Goal: Task Accomplishment & Management: Use online tool/utility

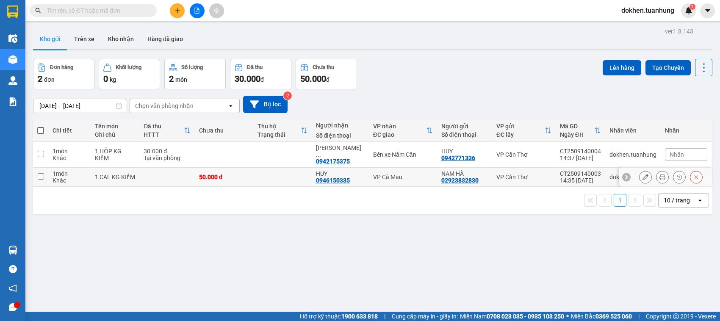
click at [40, 173] on input "checkbox" at bounding box center [41, 176] width 6 height 6
checkbox input "true"
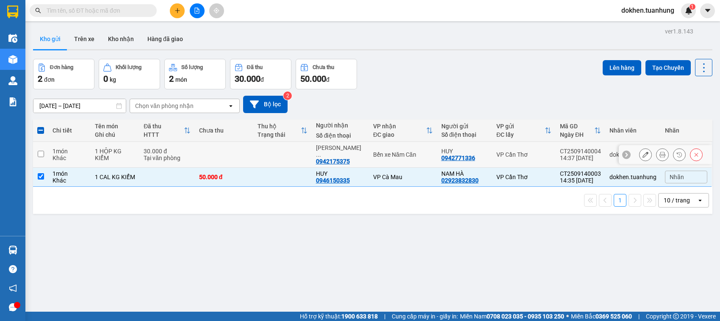
click at [40, 152] on input "checkbox" at bounding box center [41, 154] width 6 height 6
checkbox input "true"
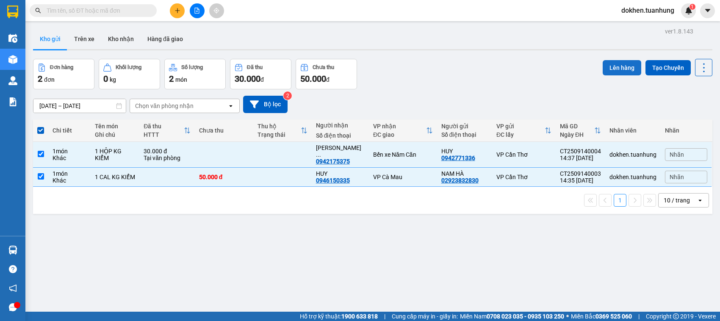
click at [610, 69] on button "Lên hàng" at bounding box center [622, 67] width 39 height 15
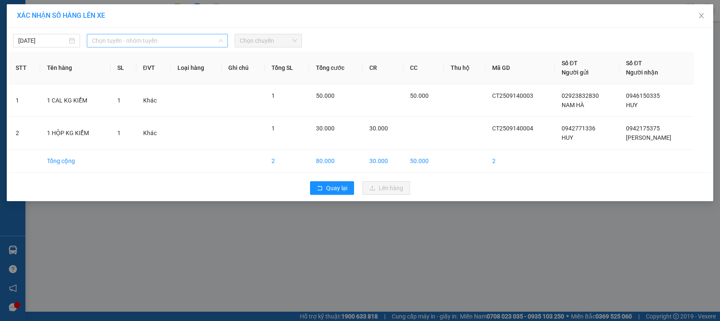
click at [134, 44] on span "Chọn tuyến - nhóm tuyến" at bounding box center [157, 40] width 131 height 13
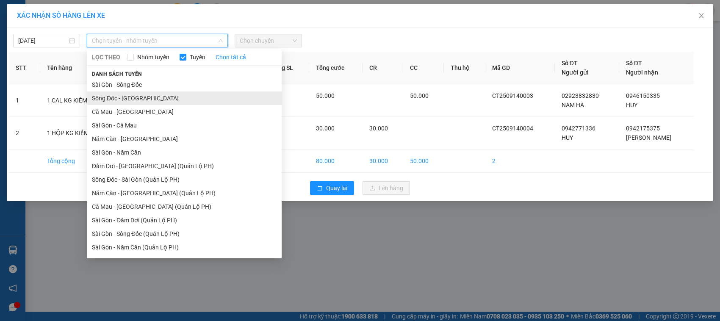
scroll to position [40, 0]
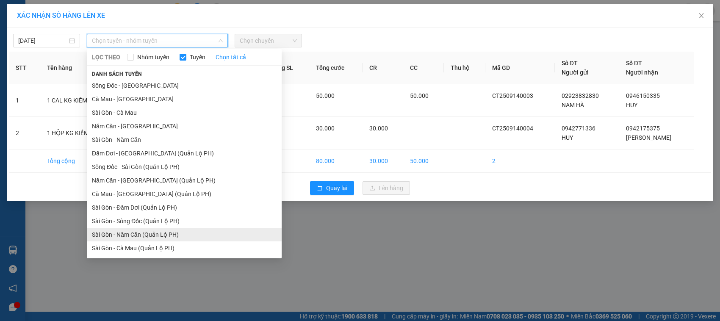
click at [147, 235] on li "Sài Gòn - Năm Căn (Quản Lộ PH)" at bounding box center [184, 235] width 195 height 14
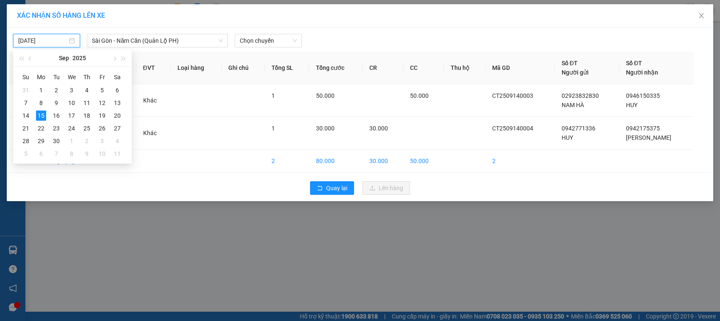
click at [59, 39] on input "[DATE]" at bounding box center [42, 40] width 49 height 9
click at [24, 113] on div "14" at bounding box center [26, 116] width 10 height 10
type input "[DATE]"
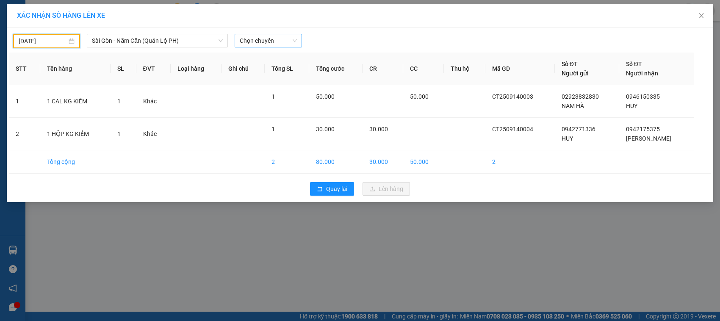
click at [272, 43] on span "Chọn chuyến" at bounding box center [268, 40] width 57 height 13
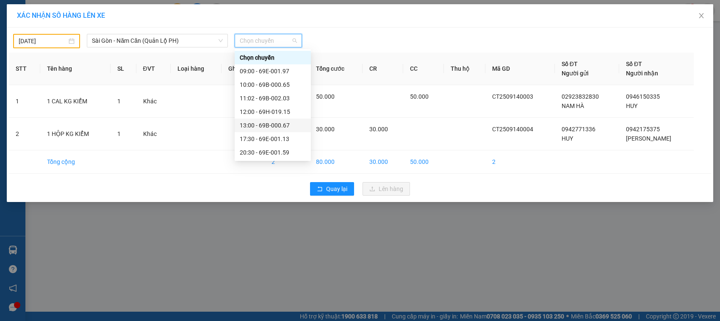
click at [281, 125] on div "13:00 - 69B-000.67" at bounding box center [273, 125] width 66 height 9
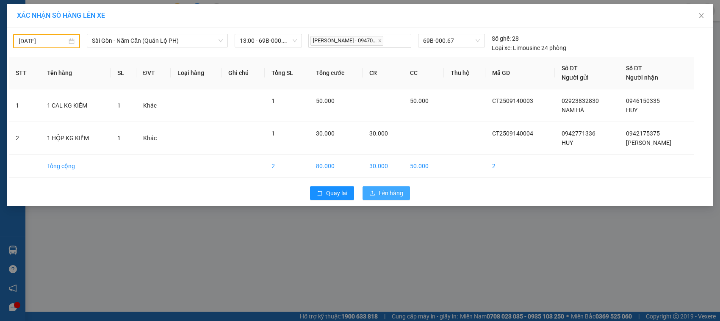
click at [390, 194] on span "Lên hàng" at bounding box center [391, 192] width 25 height 9
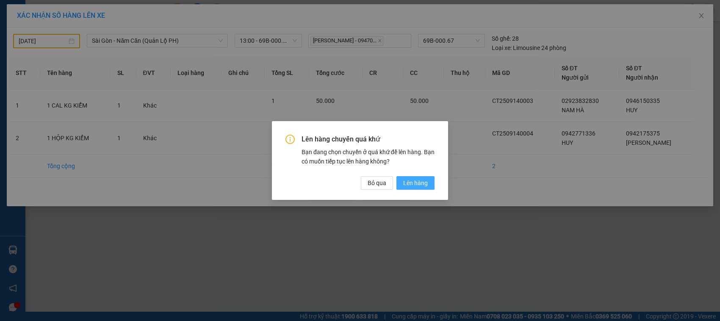
click at [410, 186] on span "Lên hàng" at bounding box center [415, 182] width 25 height 9
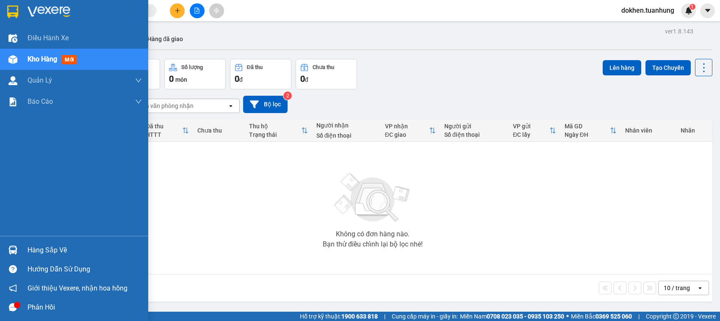
click at [33, 250] on div "Hàng sắp về" at bounding box center [85, 250] width 114 height 13
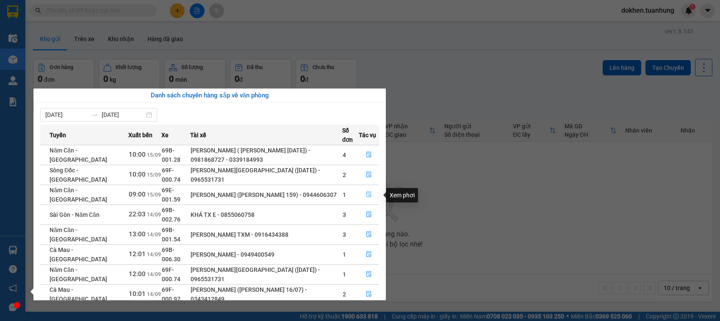
click at [368, 194] on icon "file-done" at bounding box center [369, 194] width 6 height 6
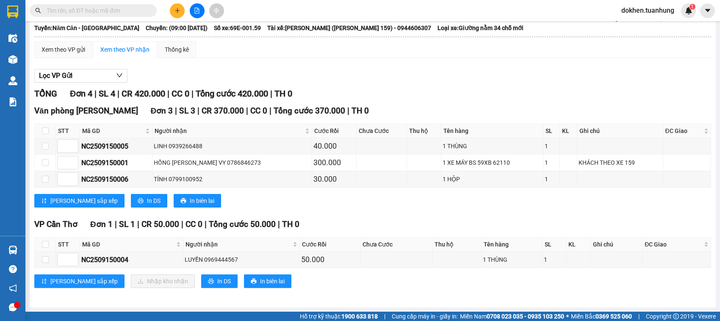
scroll to position [64, 0]
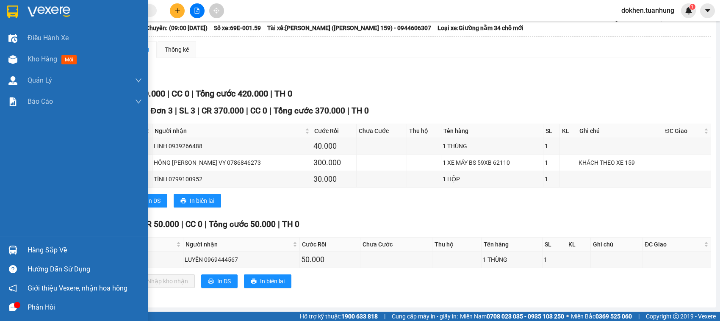
click at [43, 249] on div "Hàng sắp về" at bounding box center [85, 250] width 114 height 13
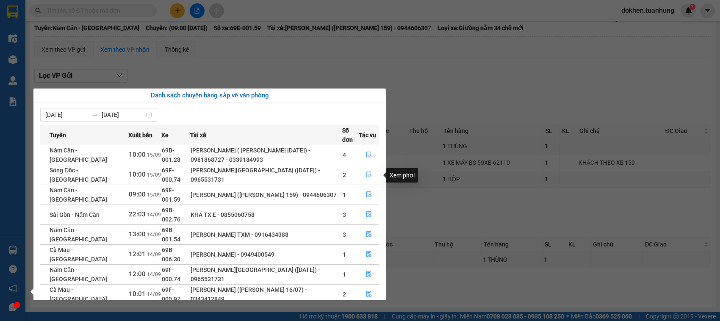
click at [368, 176] on icon "file-done" at bounding box center [369, 175] width 6 height 6
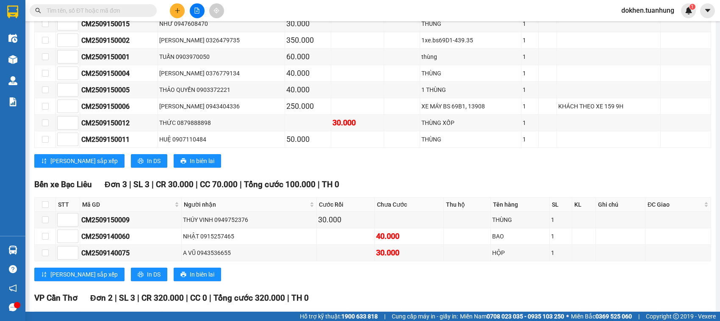
scroll to position [348, 0]
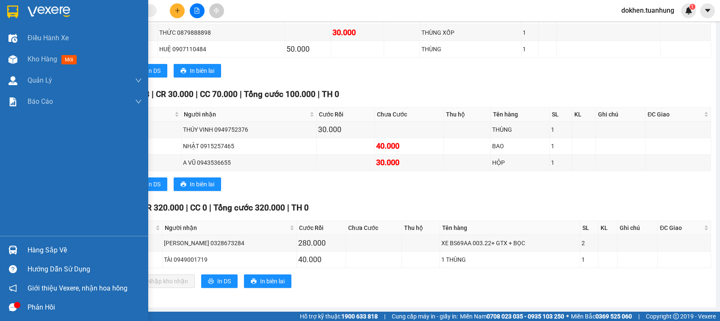
click at [50, 250] on div "Hàng sắp về" at bounding box center [85, 250] width 114 height 13
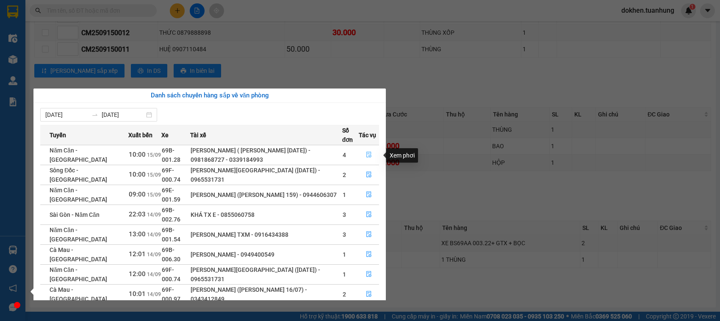
click at [367, 155] on icon "file-done" at bounding box center [369, 155] width 6 height 6
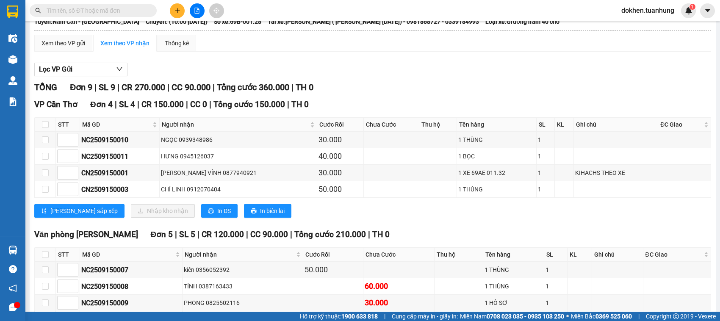
scroll to position [43, 0]
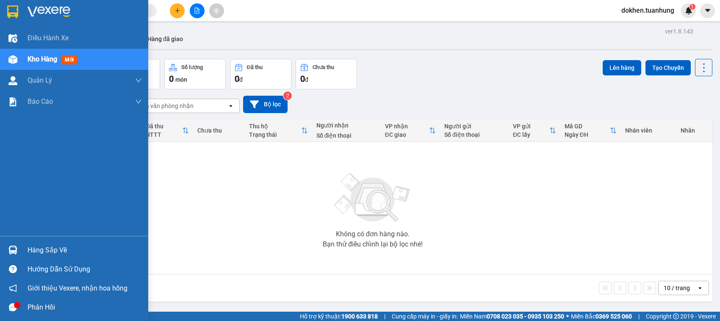
click at [34, 248] on div "Hàng sắp về" at bounding box center [85, 250] width 114 height 13
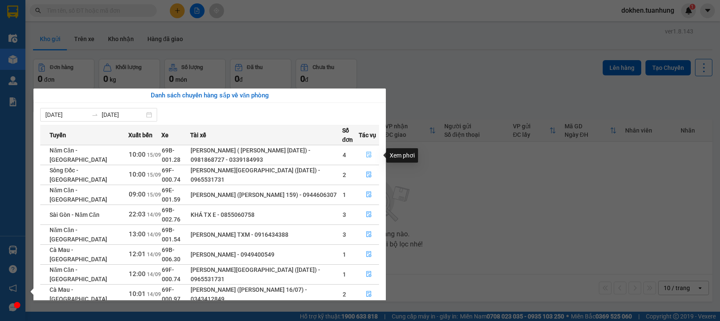
click at [371, 157] on icon "file-done" at bounding box center [369, 155] width 6 height 6
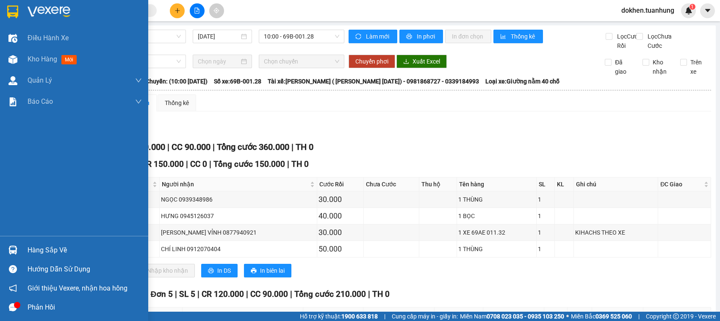
click at [41, 250] on div "Hàng sắp về" at bounding box center [85, 250] width 114 height 13
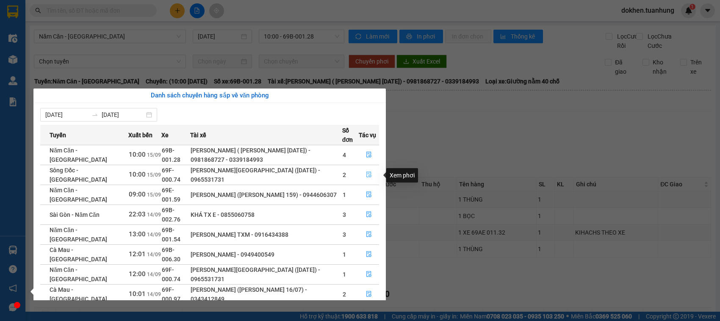
click at [369, 174] on icon "file-done" at bounding box center [369, 175] width 6 height 6
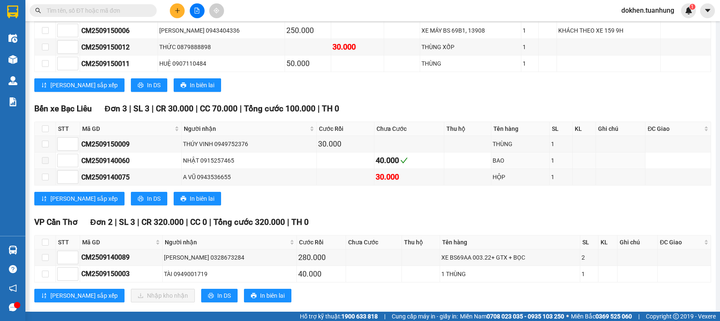
scroll to position [348, 0]
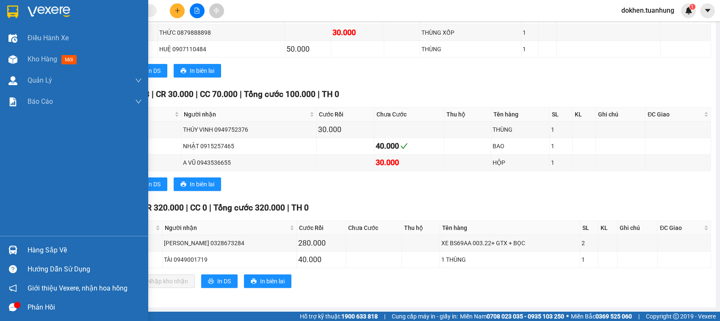
click at [35, 251] on div "Hàng sắp về" at bounding box center [85, 250] width 114 height 13
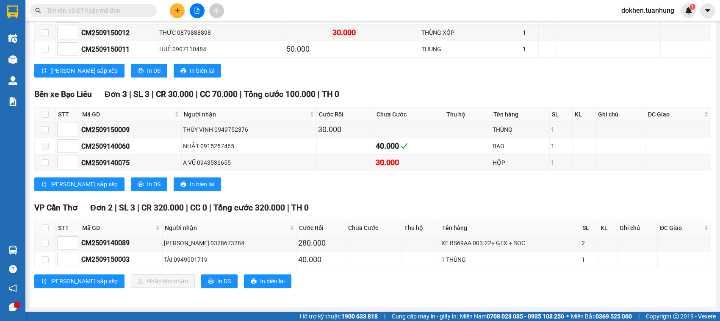
click at [426, 185] on section "Kết quả tìm kiếm ( 0 ) Bộ lọc No Data dokhen.tuanhung 1 Điều hành xe Kho hàng m…" at bounding box center [360, 160] width 720 height 321
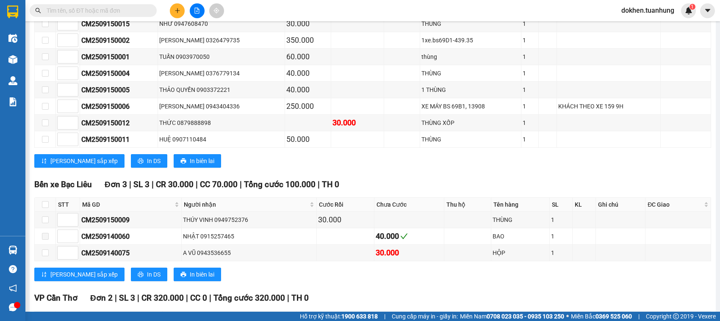
click at [82, 12] on input "text" at bounding box center [97, 10] width 100 height 9
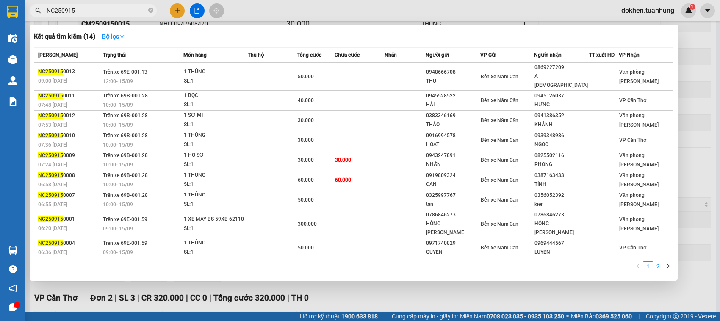
click at [657, 268] on link "2" at bounding box center [657, 266] width 9 height 9
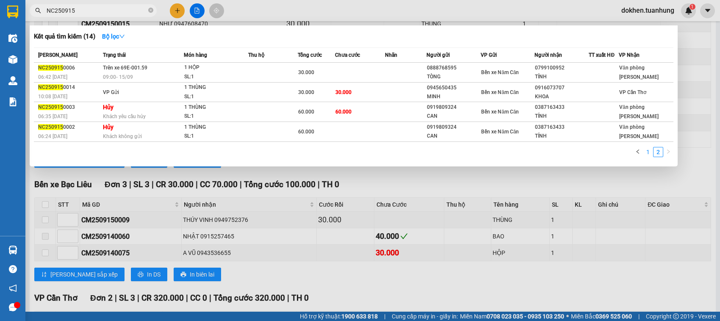
click at [645, 153] on link "1" at bounding box center [647, 151] width 9 height 9
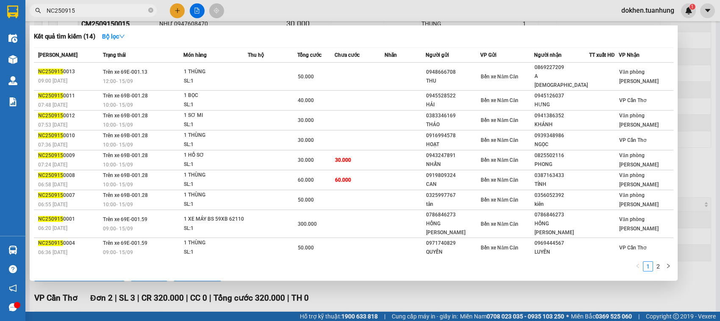
click at [55, 9] on input "NC250915" at bounding box center [97, 10] width 100 height 9
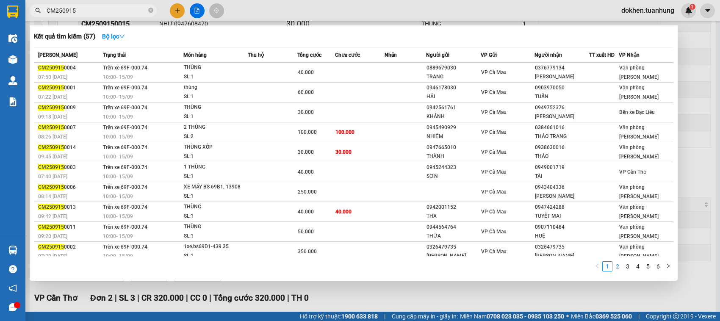
click at [618, 265] on link "2" at bounding box center [617, 266] width 9 height 9
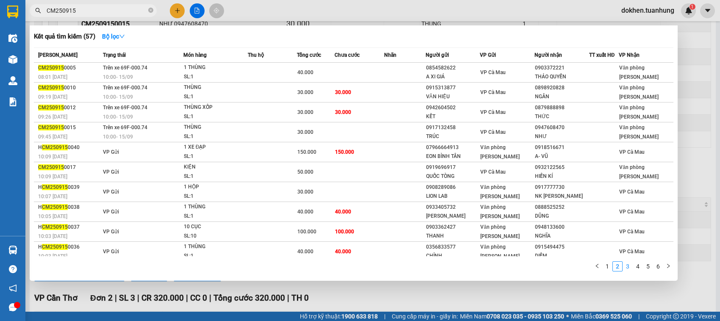
click at [626, 266] on link "3" at bounding box center [627, 266] width 9 height 9
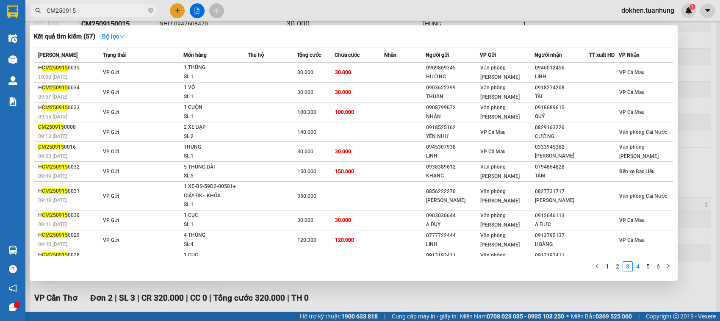
click at [636, 268] on link "4" at bounding box center [637, 266] width 9 height 9
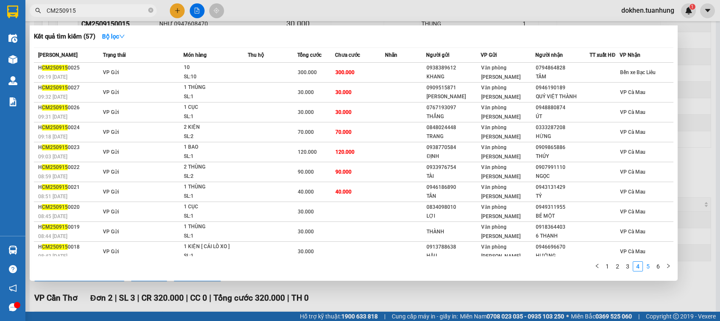
click at [648, 265] on link "5" at bounding box center [647, 266] width 9 height 9
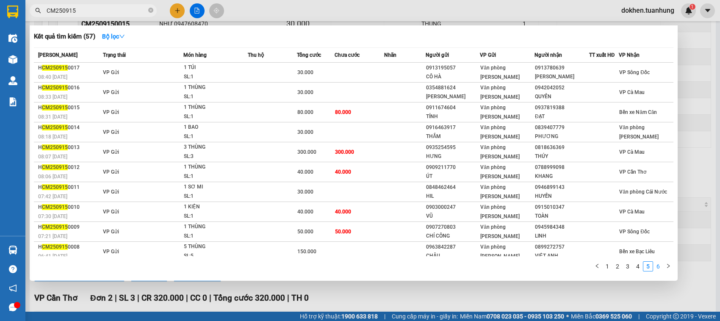
click at [659, 266] on link "6" at bounding box center [657, 266] width 9 height 9
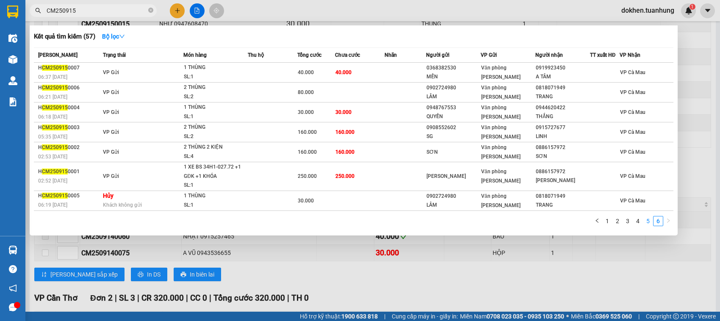
click at [646, 221] on link "5" at bounding box center [647, 220] width 9 height 9
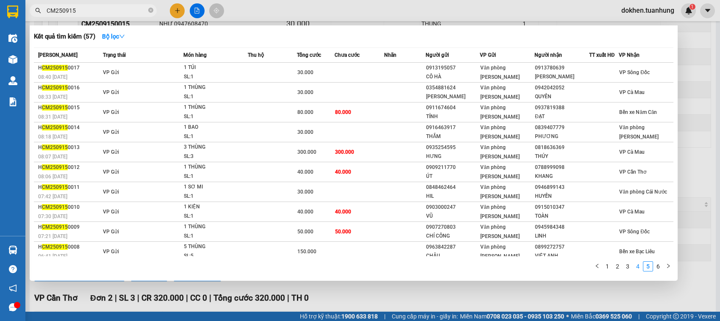
click at [637, 266] on link "4" at bounding box center [637, 266] width 9 height 9
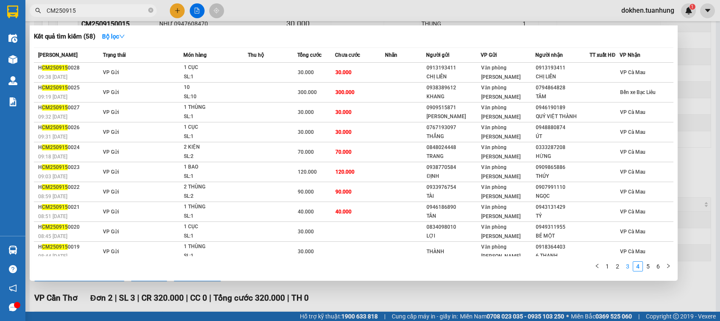
click at [629, 266] on link "3" at bounding box center [627, 266] width 9 height 9
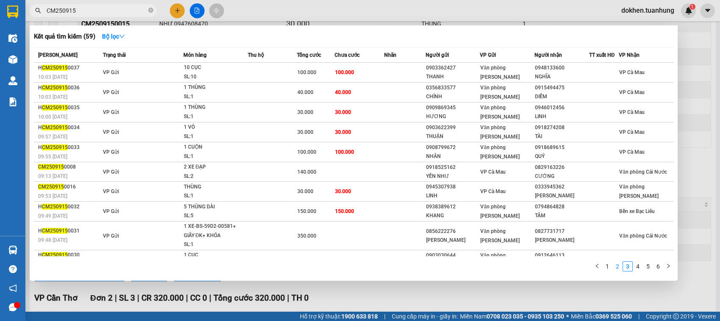
click at [615, 268] on link "2" at bounding box center [617, 266] width 9 height 9
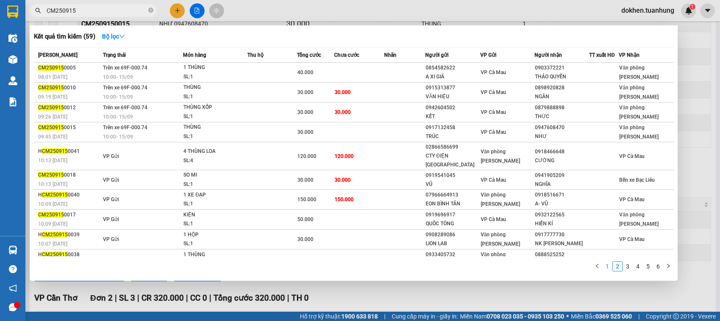
click at [608, 268] on link "1" at bounding box center [607, 266] width 9 height 9
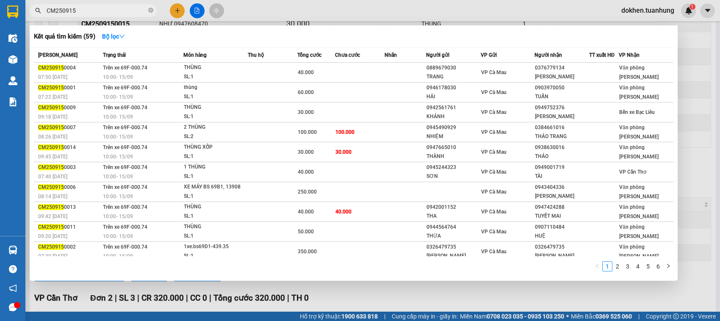
click at [56, 10] on input "CM250915" at bounding box center [97, 10] width 100 height 9
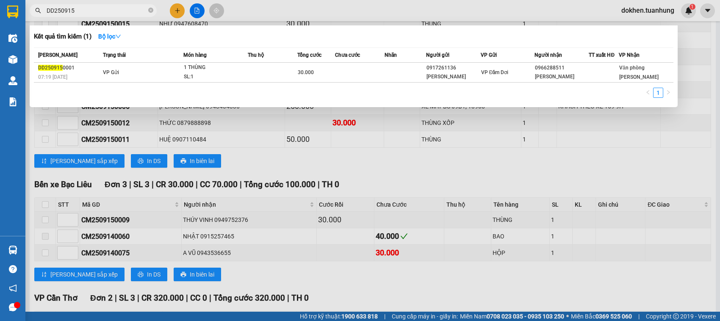
click at [468, 183] on div at bounding box center [360, 160] width 720 height 321
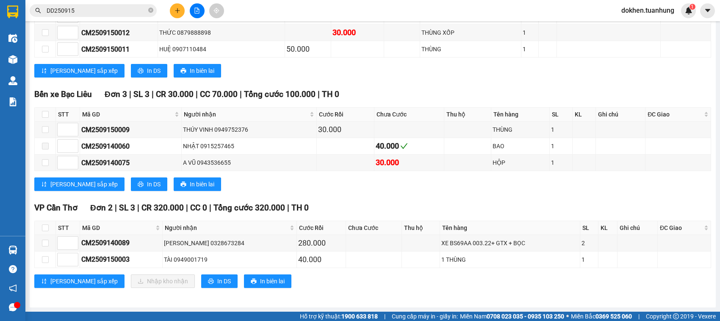
scroll to position [348, 0]
click at [274, 241] on div "[PERSON_NAME] 0328673284" at bounding box center [229, 242] width 131 height 9
click at [364, 239] on td at bounding box center [374, 243] width 56 height 17
click at [450, 245] on div "XE BS69AA 003.22+ GTX + BỌC" at bounding box center [509, 242] width 137 height 9
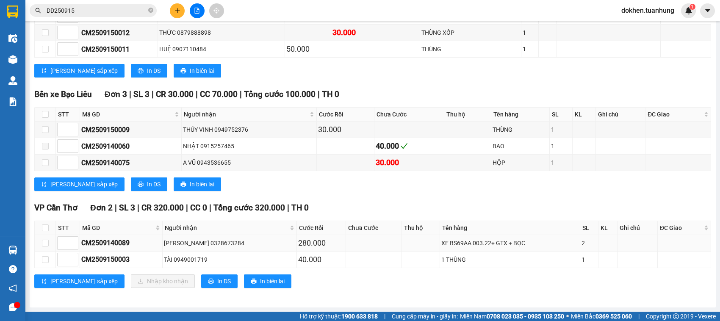
click at [450, 245] on div "XE BS69AA 003.22+ GTX + BỌC" at bounding box center [509, 242] width 137 height 9
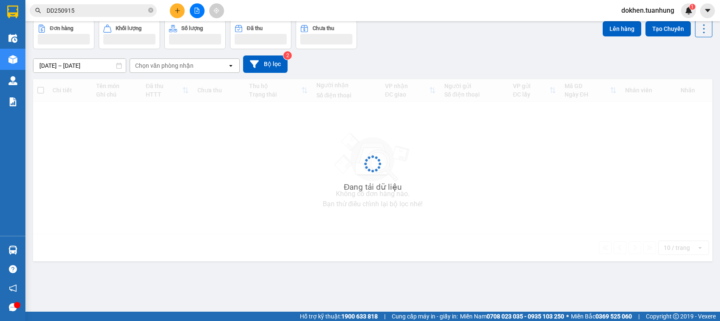
scroll to position [39, 0]
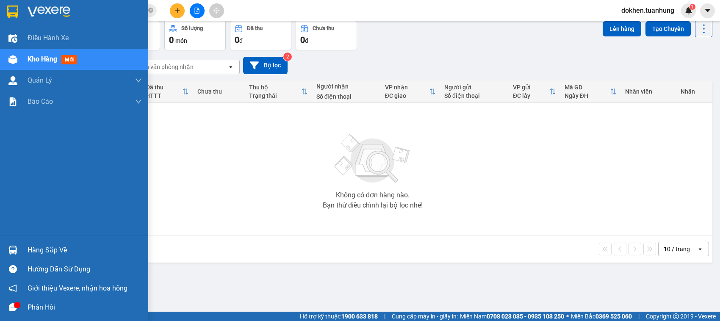
click at [37, 251] on div "Hàng sắp về" at bounding box center [85, 250] width 114 height 13
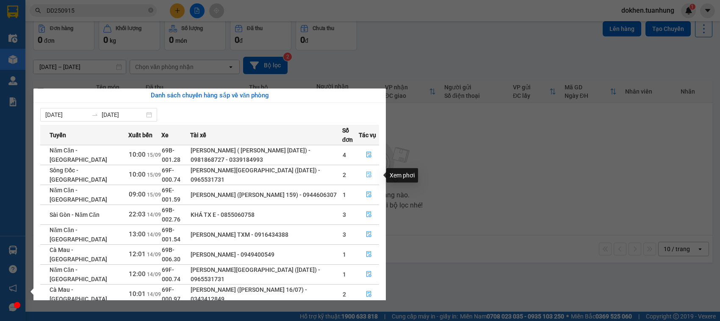
click at [368, 175] on icon "file-done" at bounding box center [369, 175] width 6 height 6
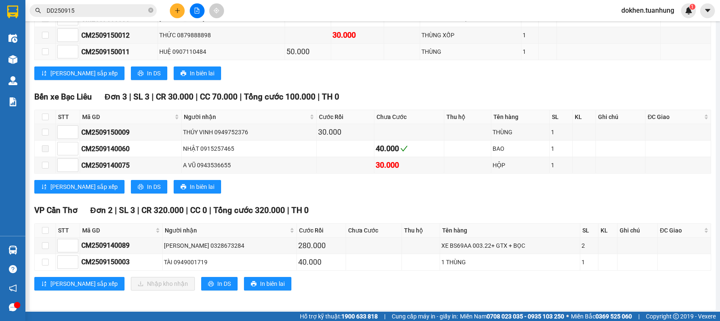
scroll to position [348, 0]
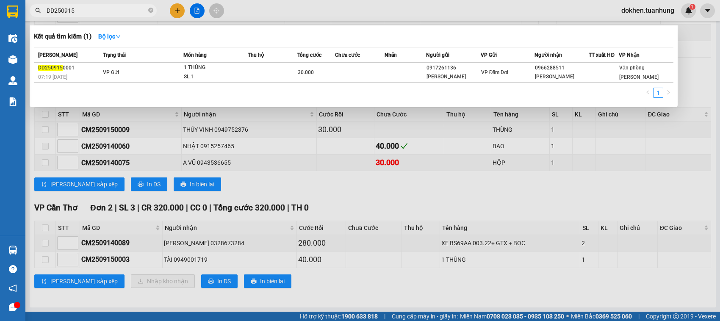
click at [75, 11] on input "DD250915" at bounding box center [97, 10] width 100 height 9
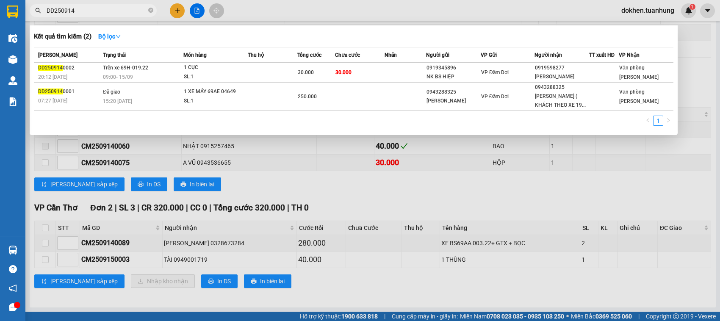
click at [54, 8] on input "DD250914" at bounding box center [97, 10] width 100 height 9
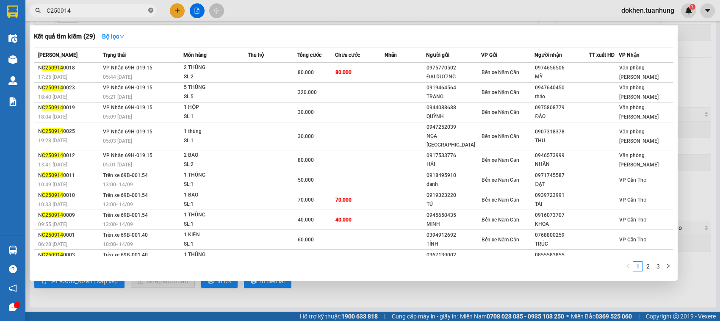
type input "CM250914"
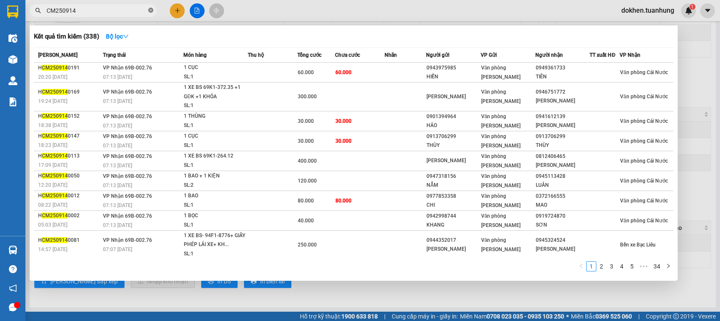
click at [149, 10] on icon "close-circle" at bounding box center [150, 10] width 5 height 5
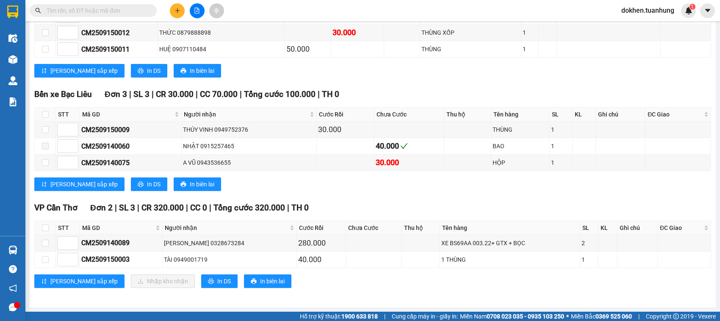
click at [71, 10] on input "text" at bounding box center [97, 10] width 100 height 9
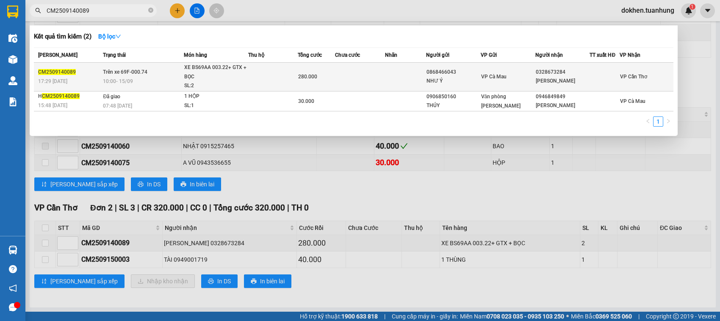
type input "CM2509140089"
click at [170, 80] on div "10:00 - 15/09" at bounding box center [143, 81] width 80 height 9
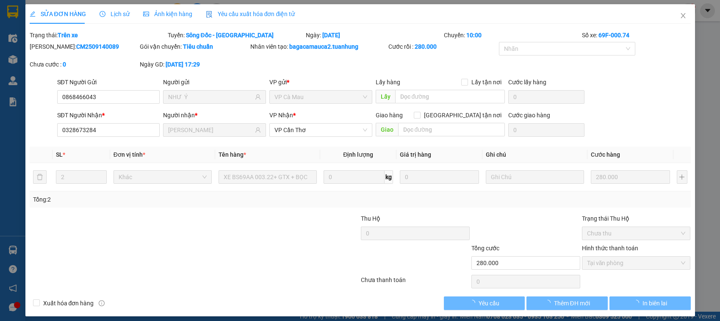
type input "0868466043"
type input "NHƯ Ý"
type input "0328673284"
type input "CAO MINH NHẬT"
type input "280.000"
